Goal: Task Accomplishment & Management: Use online tool/utility

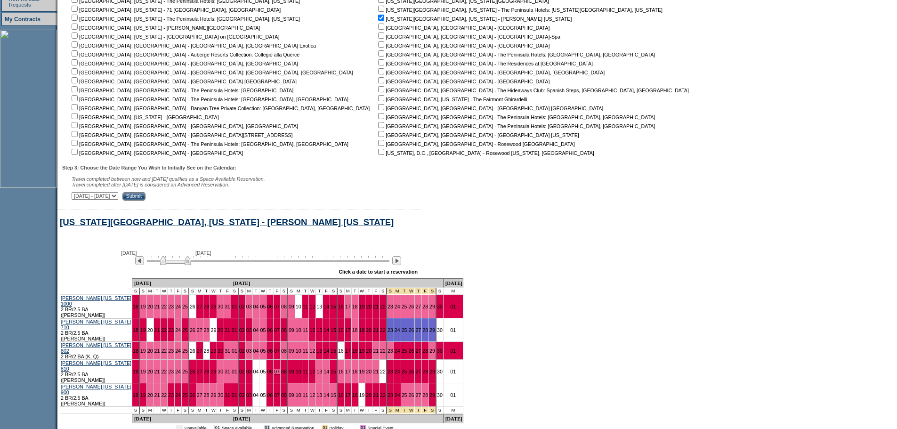
scroll to position [333, 0]
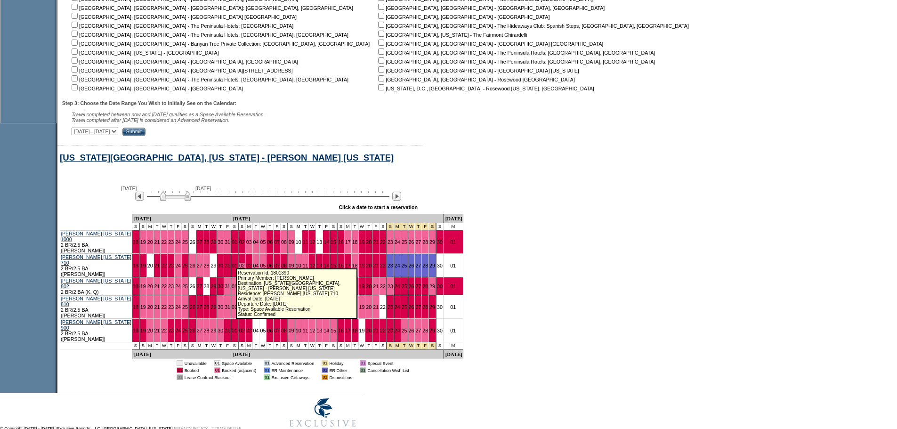
click at [239, 263] on link "02" at bounding box center [242, 266] width 6 height 6
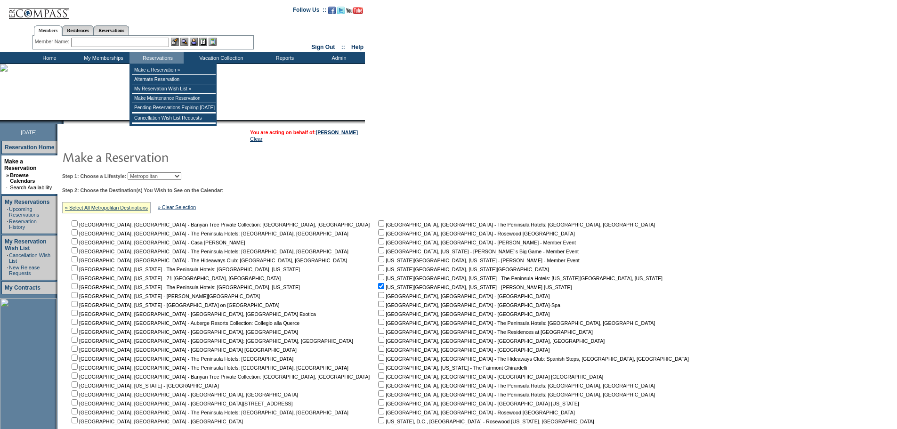
click at [149, 45] on input "text" at bounding box center [120, 42] width 98 height 9
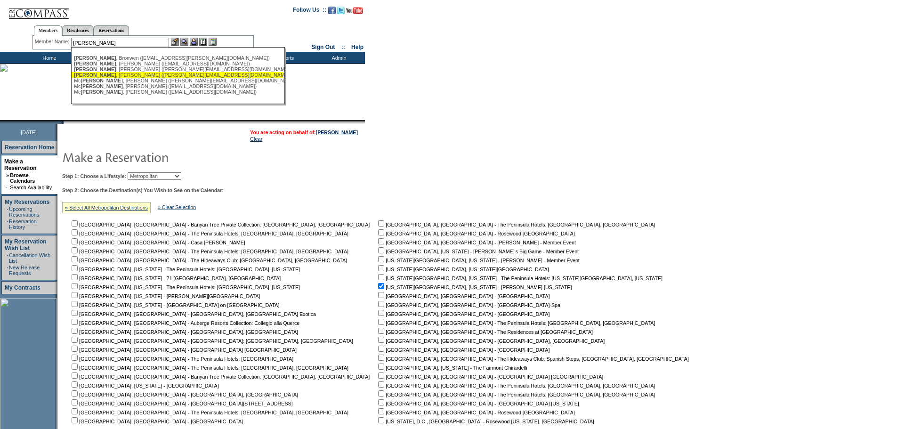
click at [151, 73] on div "Carroll , William (william@wjcarroll.com)" at bounding box center [177, 75] width 207 height 6
type input "Carroll, William (william@wjcarroll.com)"
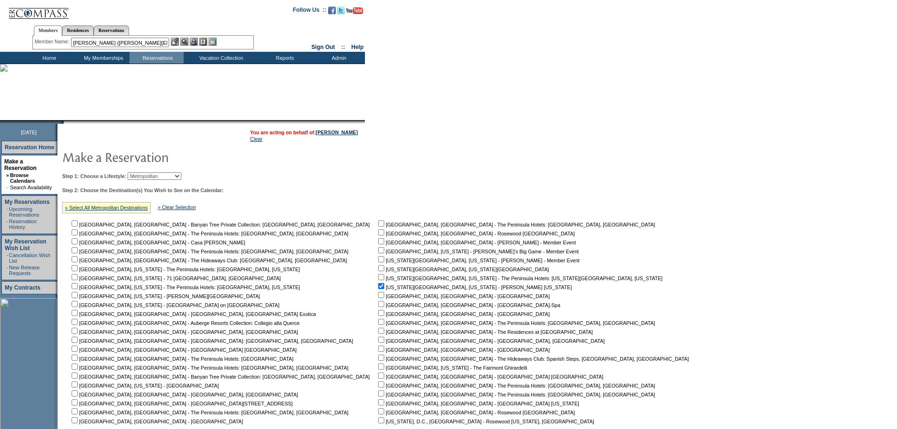
click at [196, 40] on img at bounding box center [194, 42] width 8 height 8
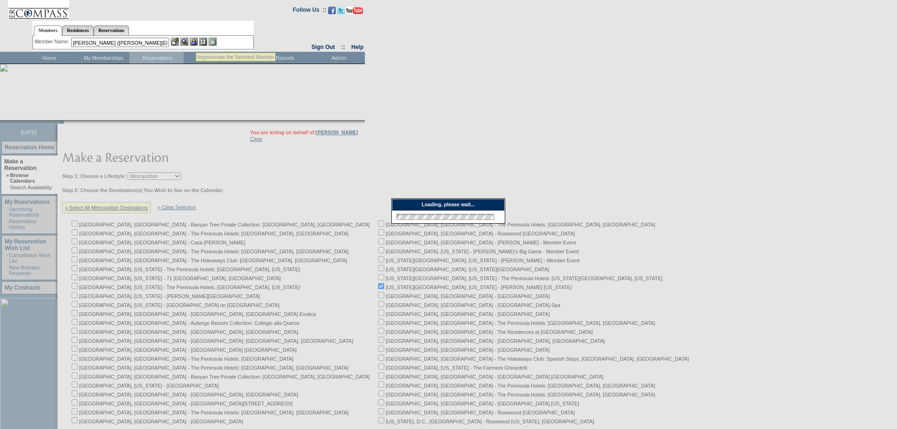
click at [186, 42] on img at bounding box center [184, 42] width 8 height 8
